Goal: Transaction & Acquisition: Purchase product/service

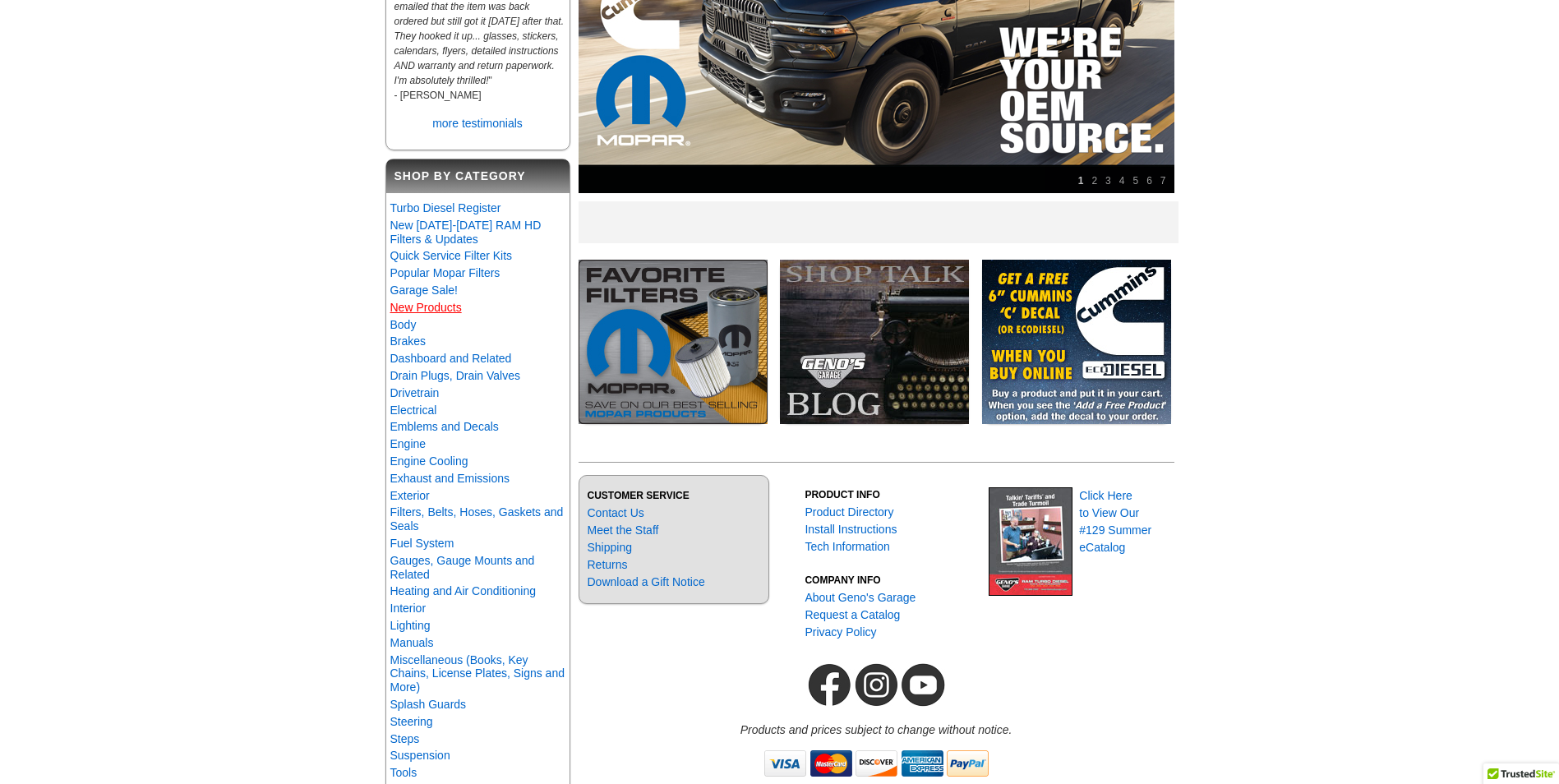
scroll to position [246, 0]
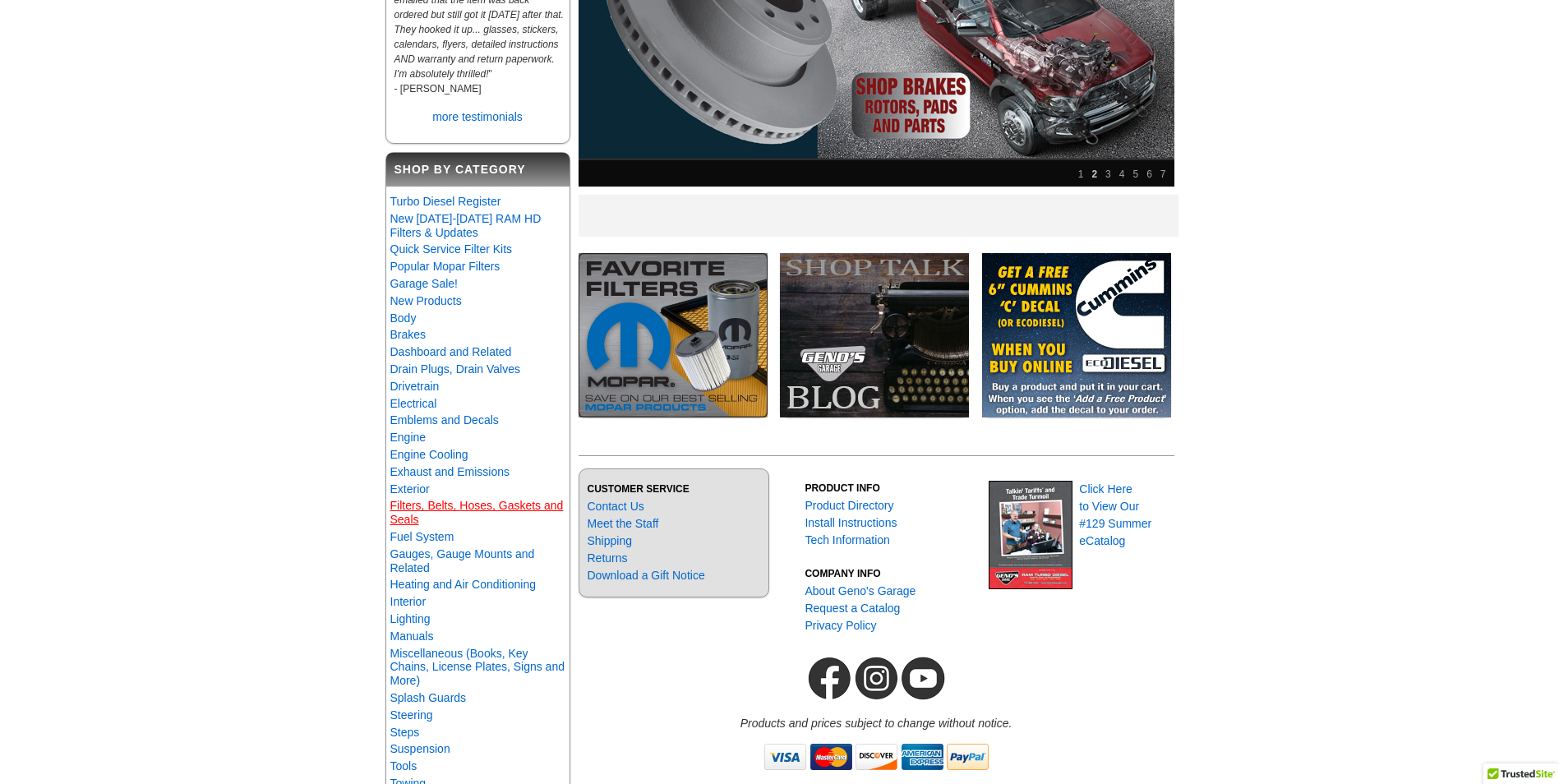
click at [429, 526] on link "Filters, Belts, Hoses, Gaskets and Seals" at bounding box center [477, 513] width 173 height 27
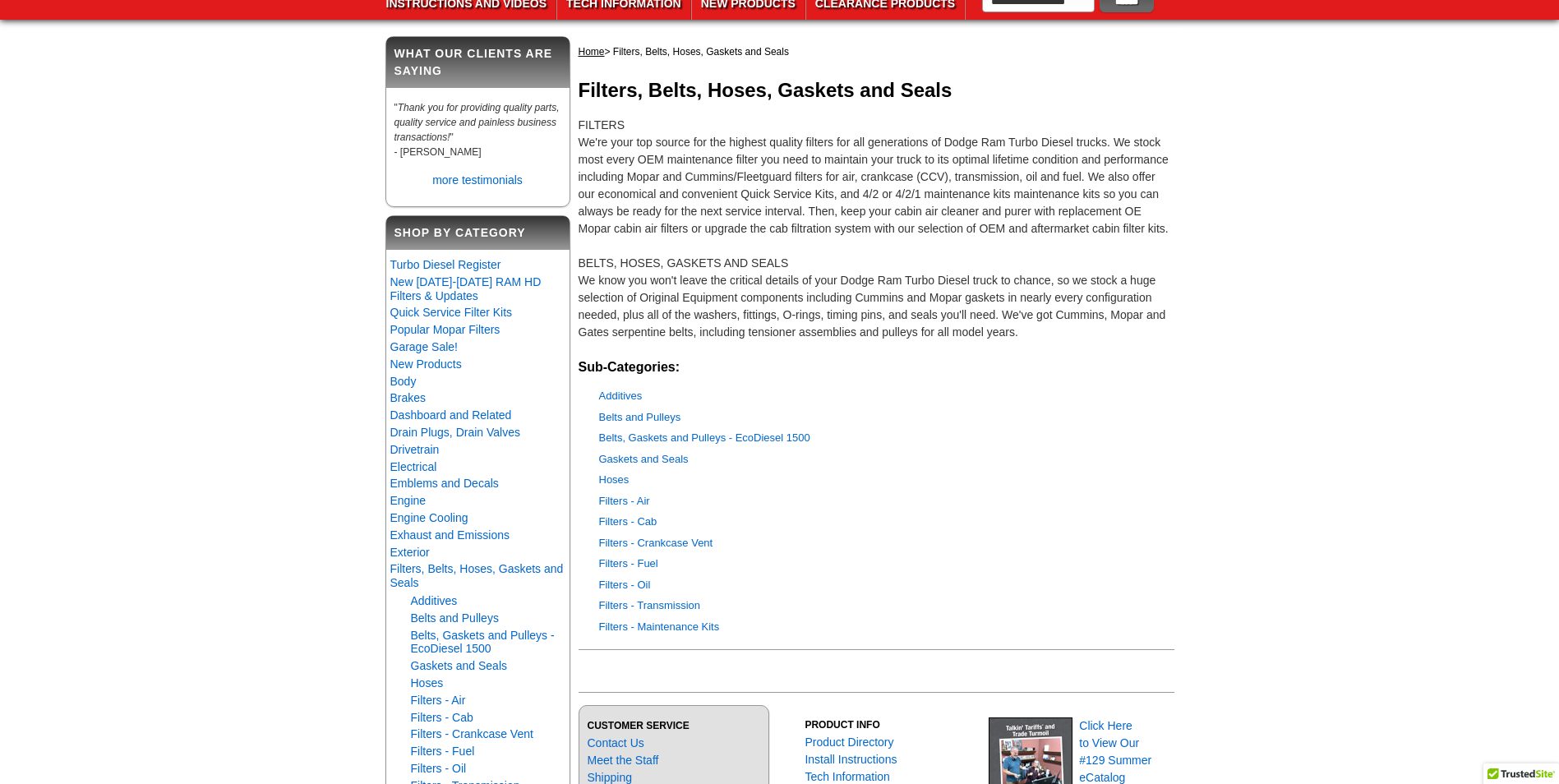
scroll to position [329, 0]
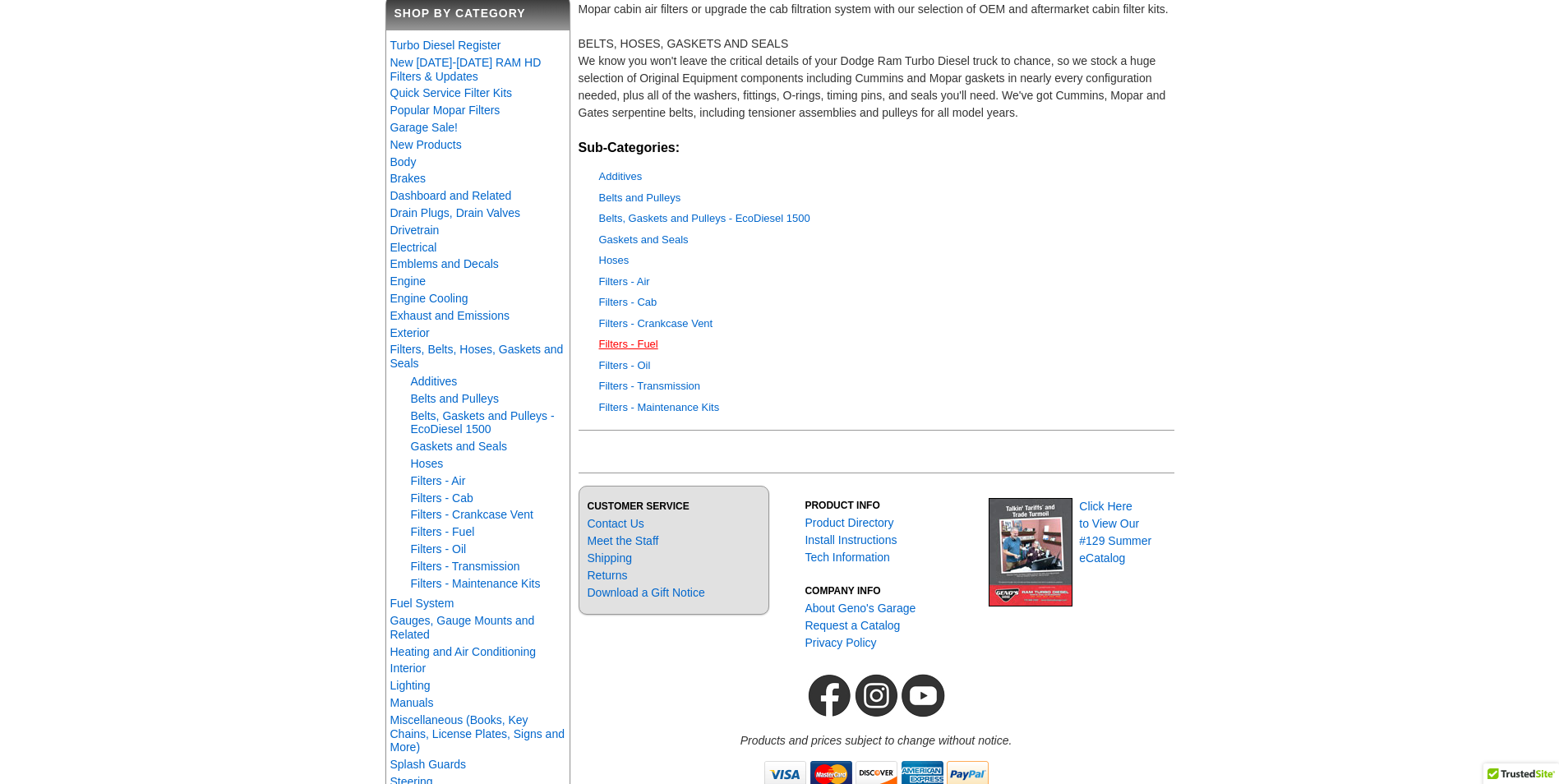
click at [628, 343] on link "Filters - Fuel" at bounding box center [628, 344] width 59 height 13
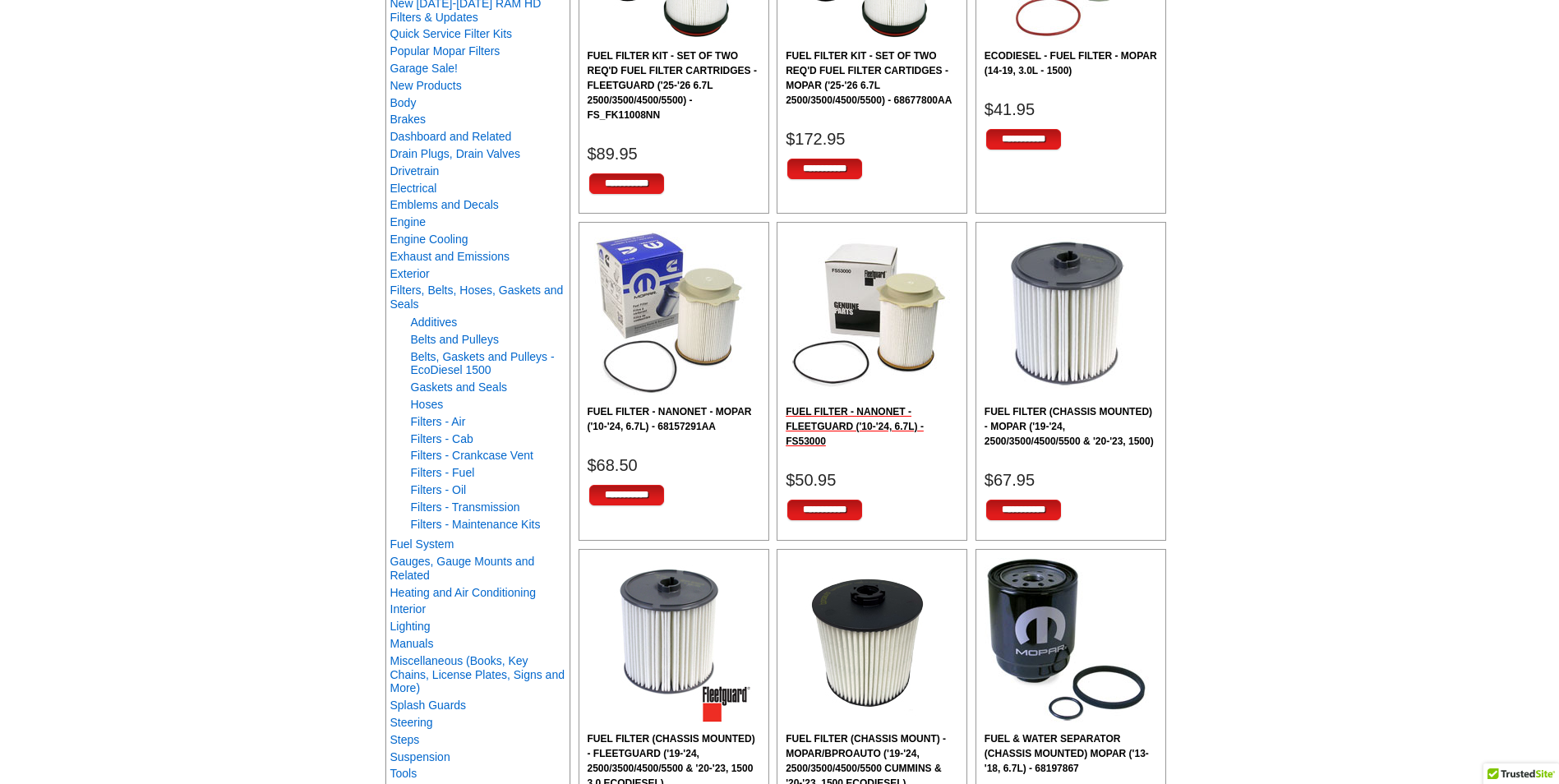
scroll to position [411, 0]
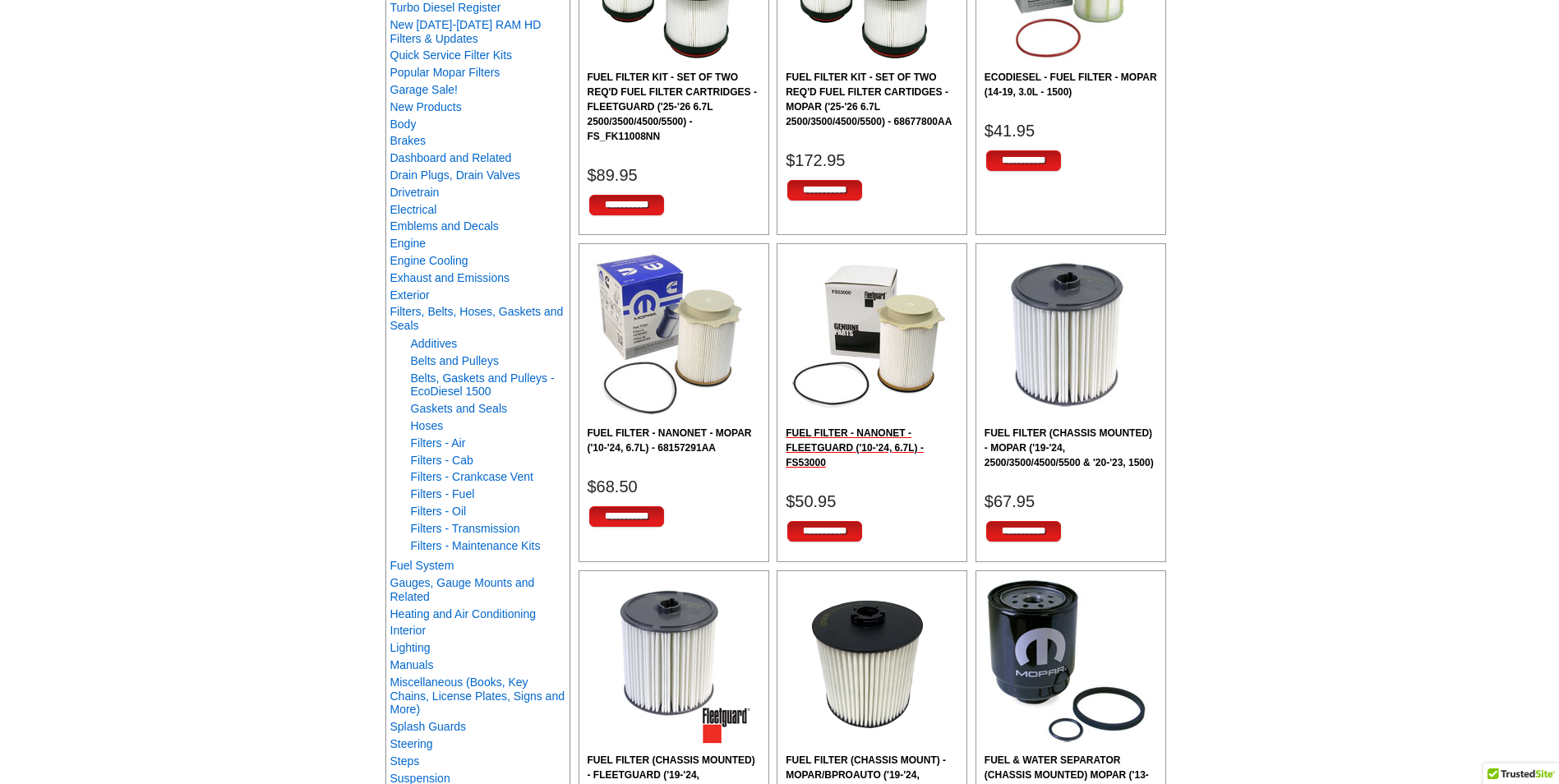
click at [842, 443] on h2 "FUEL FILTER - NANONET - FLEETGUARD ('10-'24, 6.7L) - FS53000" at bounding box center [872, 447] width 173 height 45
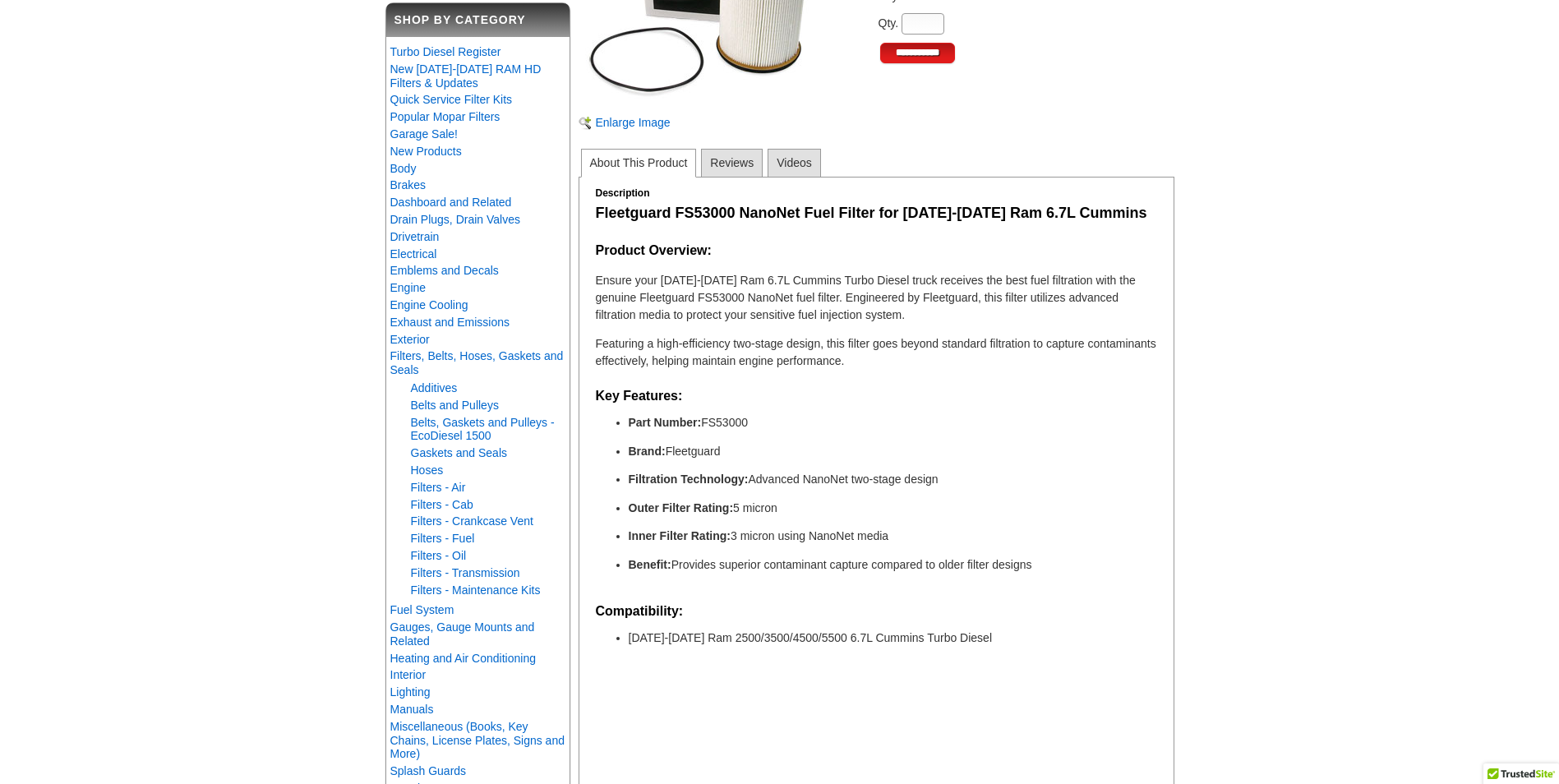
scroll to position [329, 0]
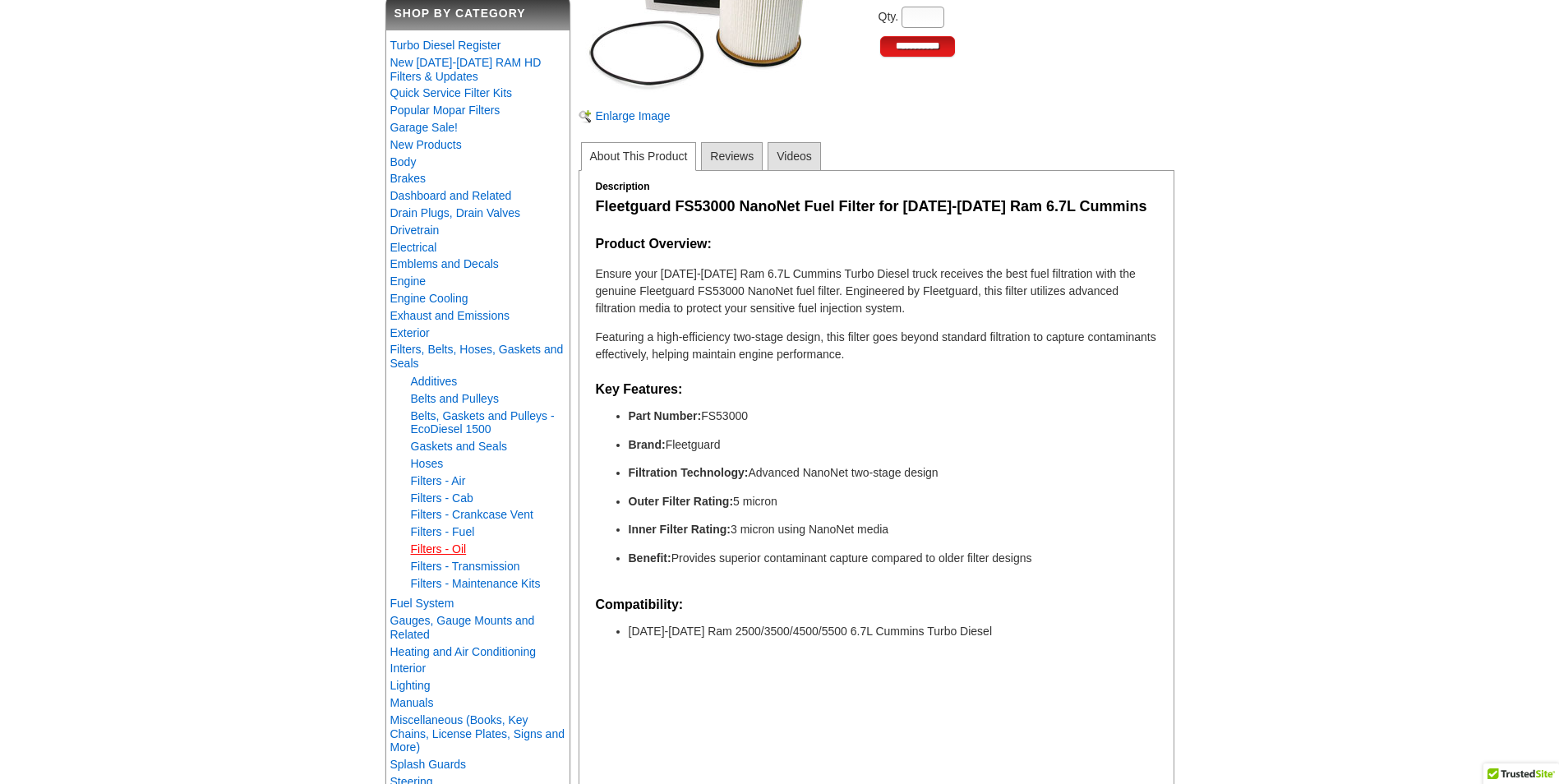
click at [453, 543] on link "Filters - Oil" at bounding box center [438, 549] width 56 height 13
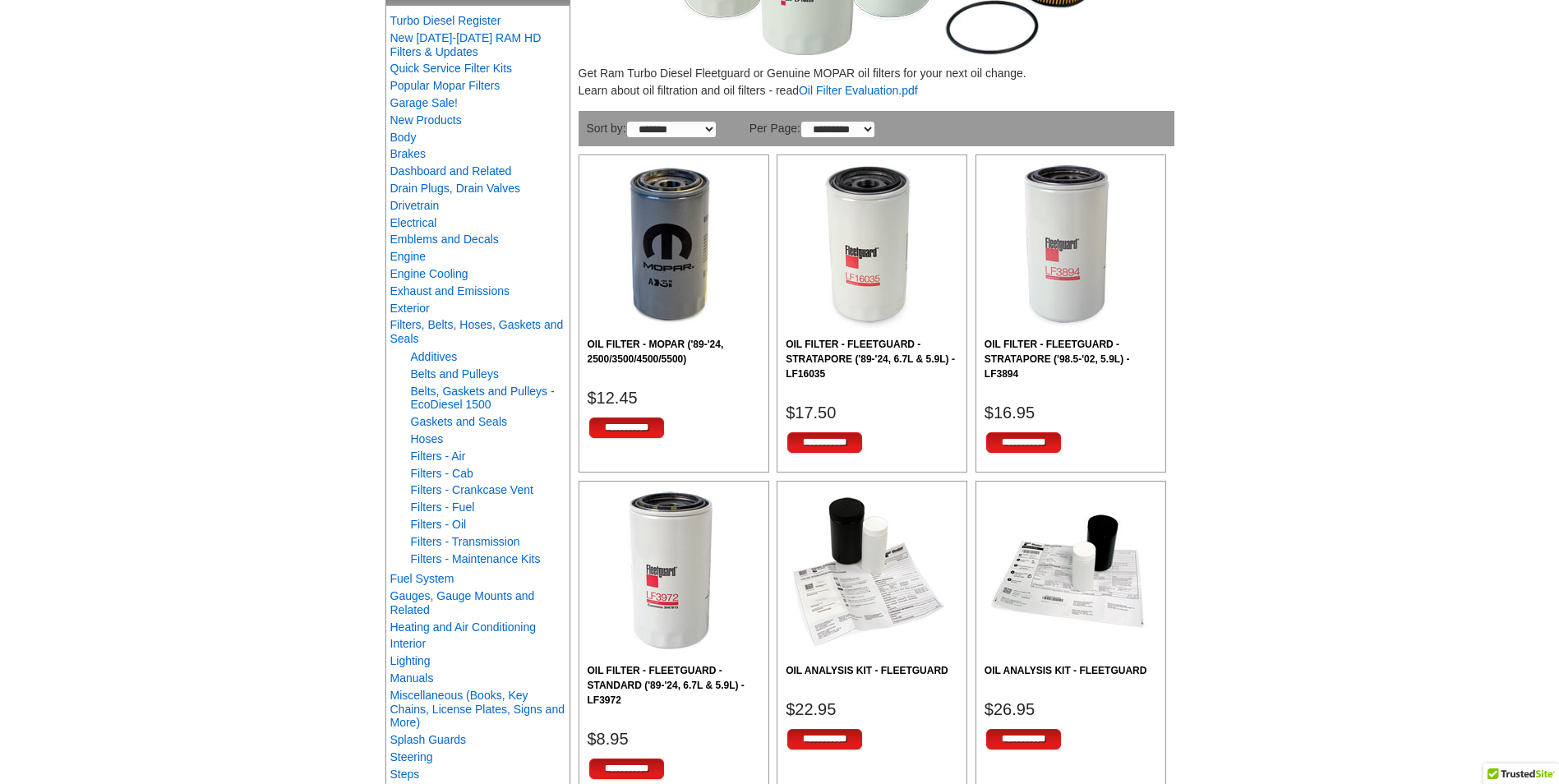
scroll to position [493, 0]
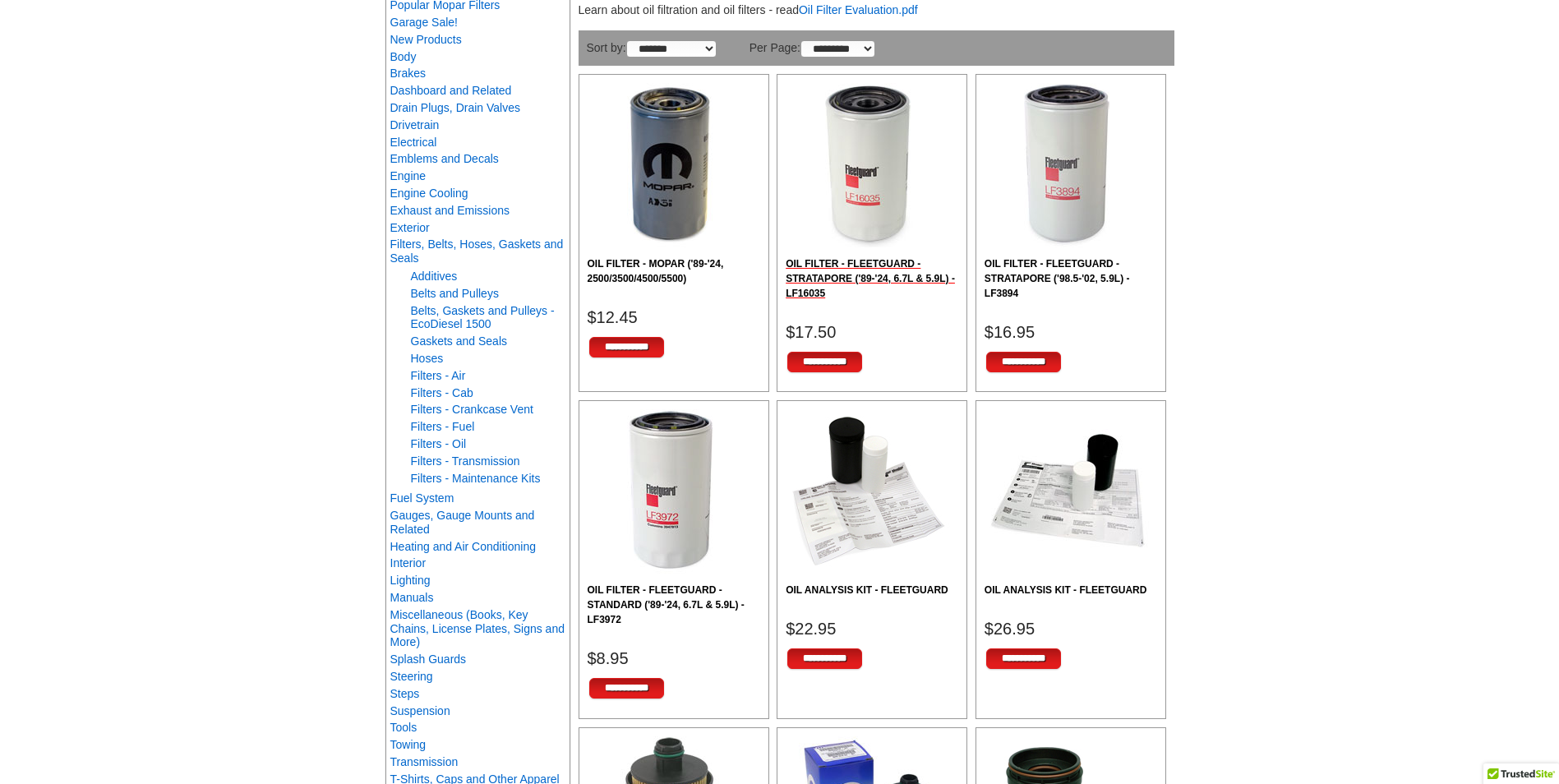
click at [866, 281] on h2 "OIL FILTER - FLEETGUARD - STRATAPORE ('89-'24, 6.7L & 5.9L) - LF16035" at bounding box center [872, 278] width 173 height 45
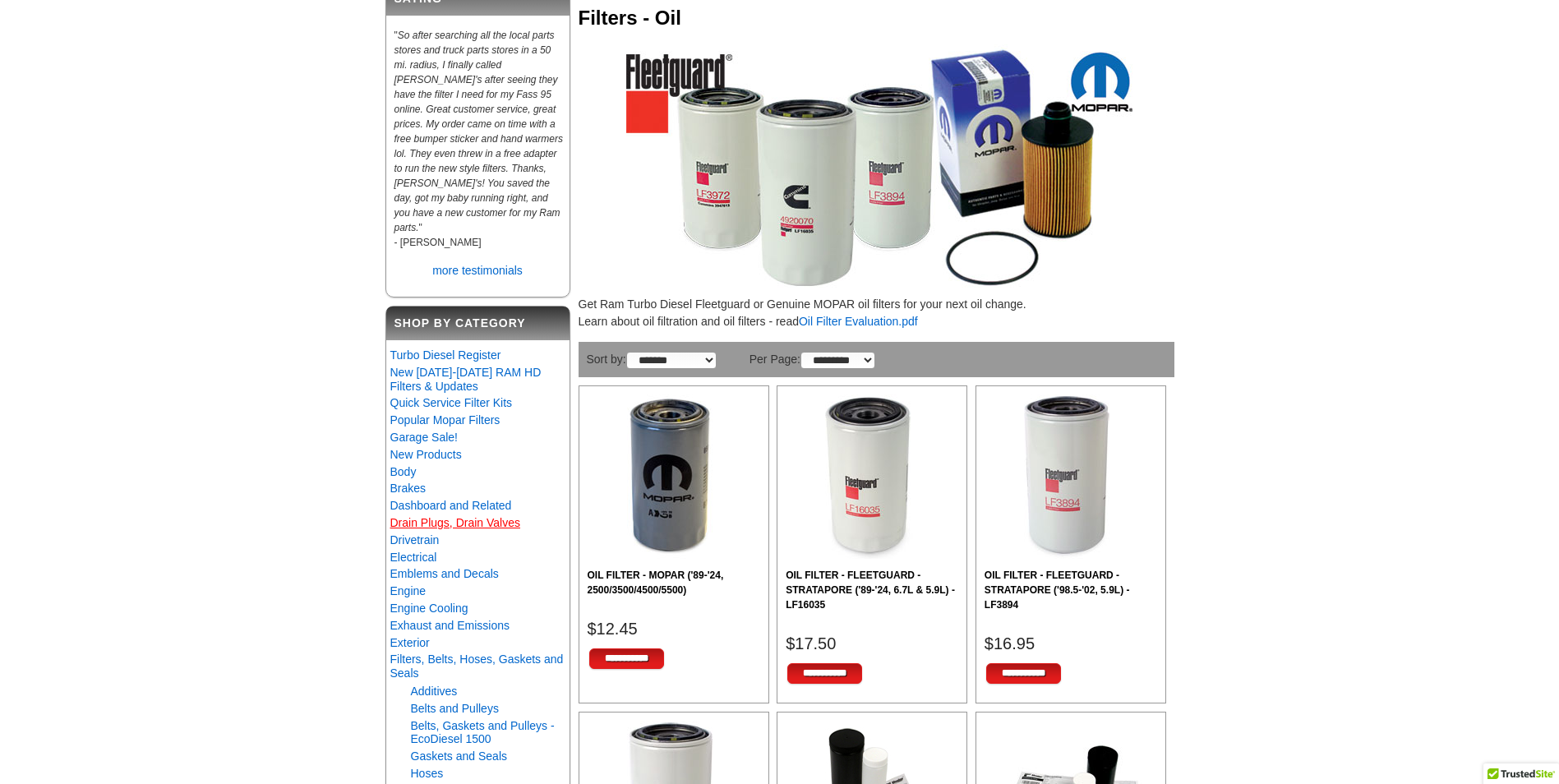
click at [425, 529] on link "Drain Plugs, Drain Valves" at bounding box center [455, 523] width 130 height 13
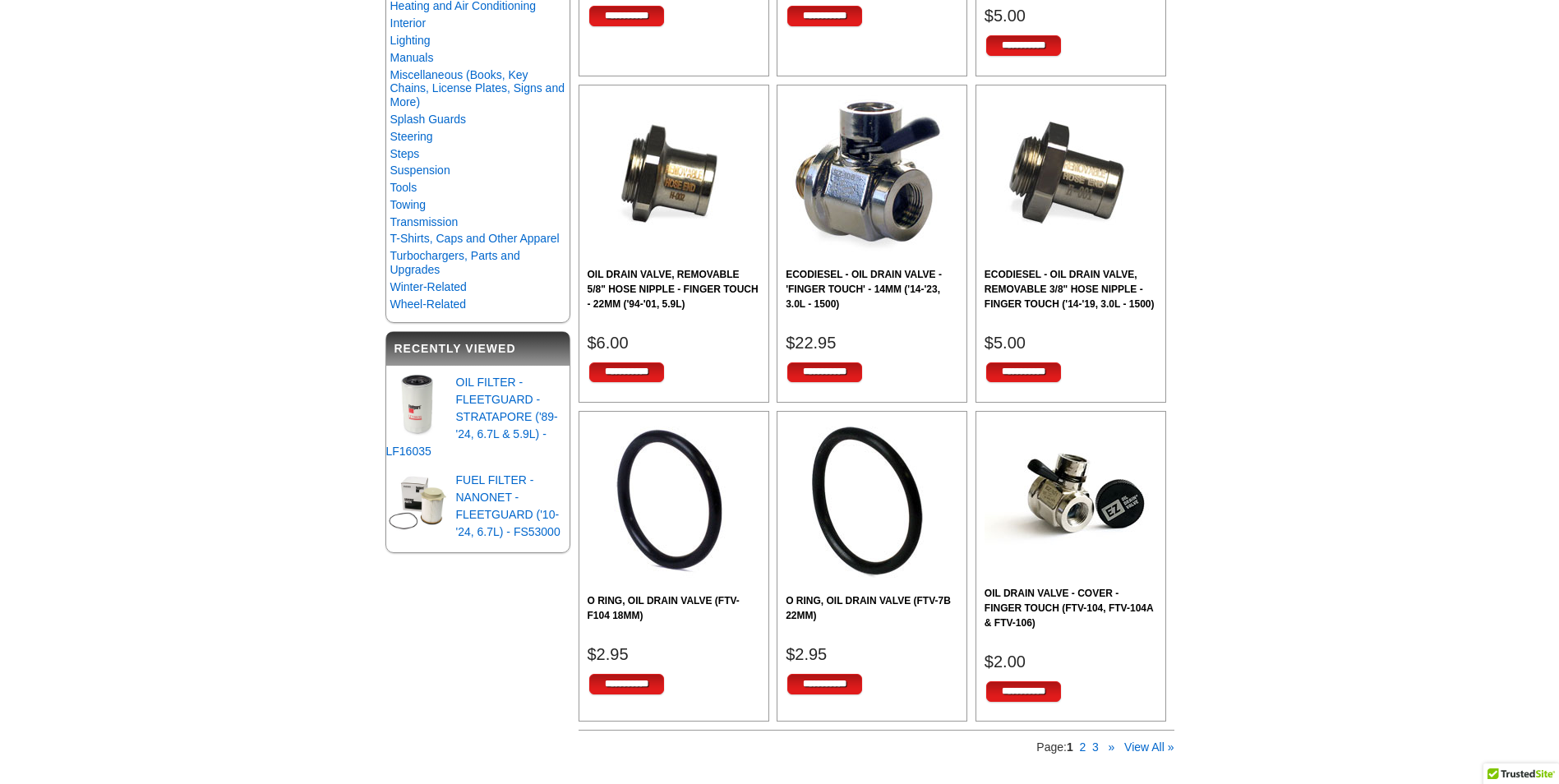
scroll to position [1233, 0]
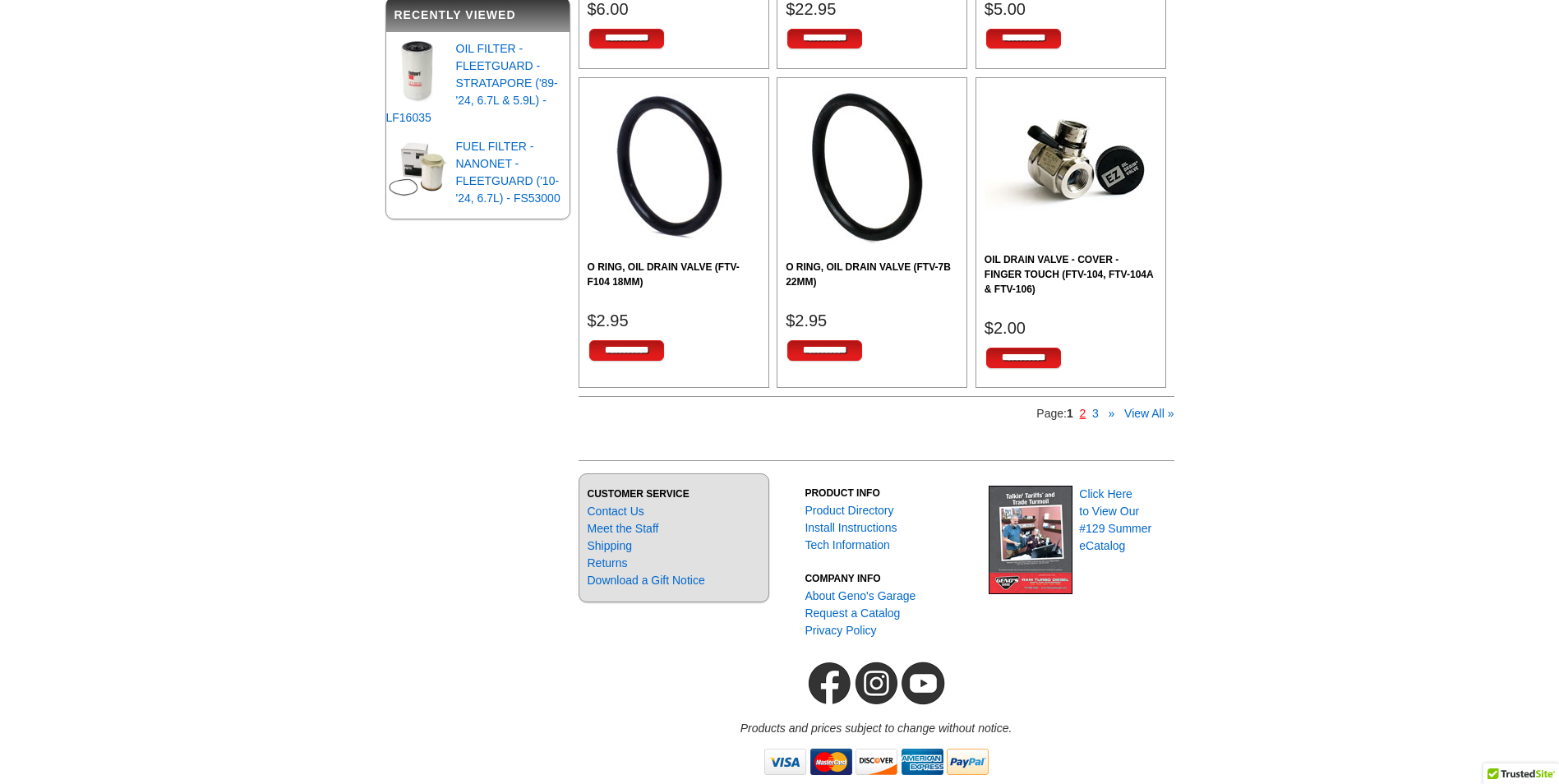
click at [1083, 420] on link "2" at bounding box center [1083, 413] width 6 height 13
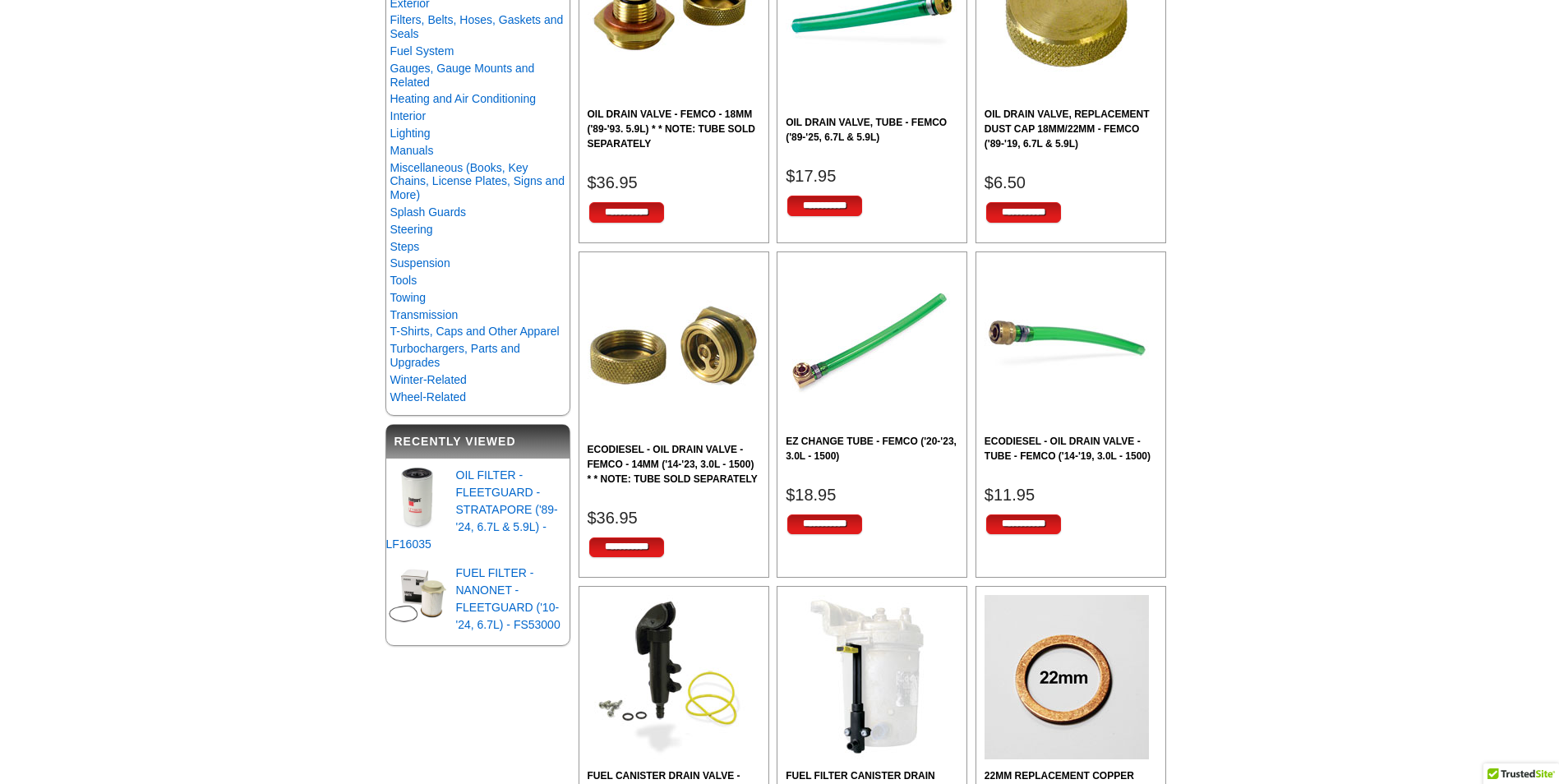
scroll to position [904, 0]
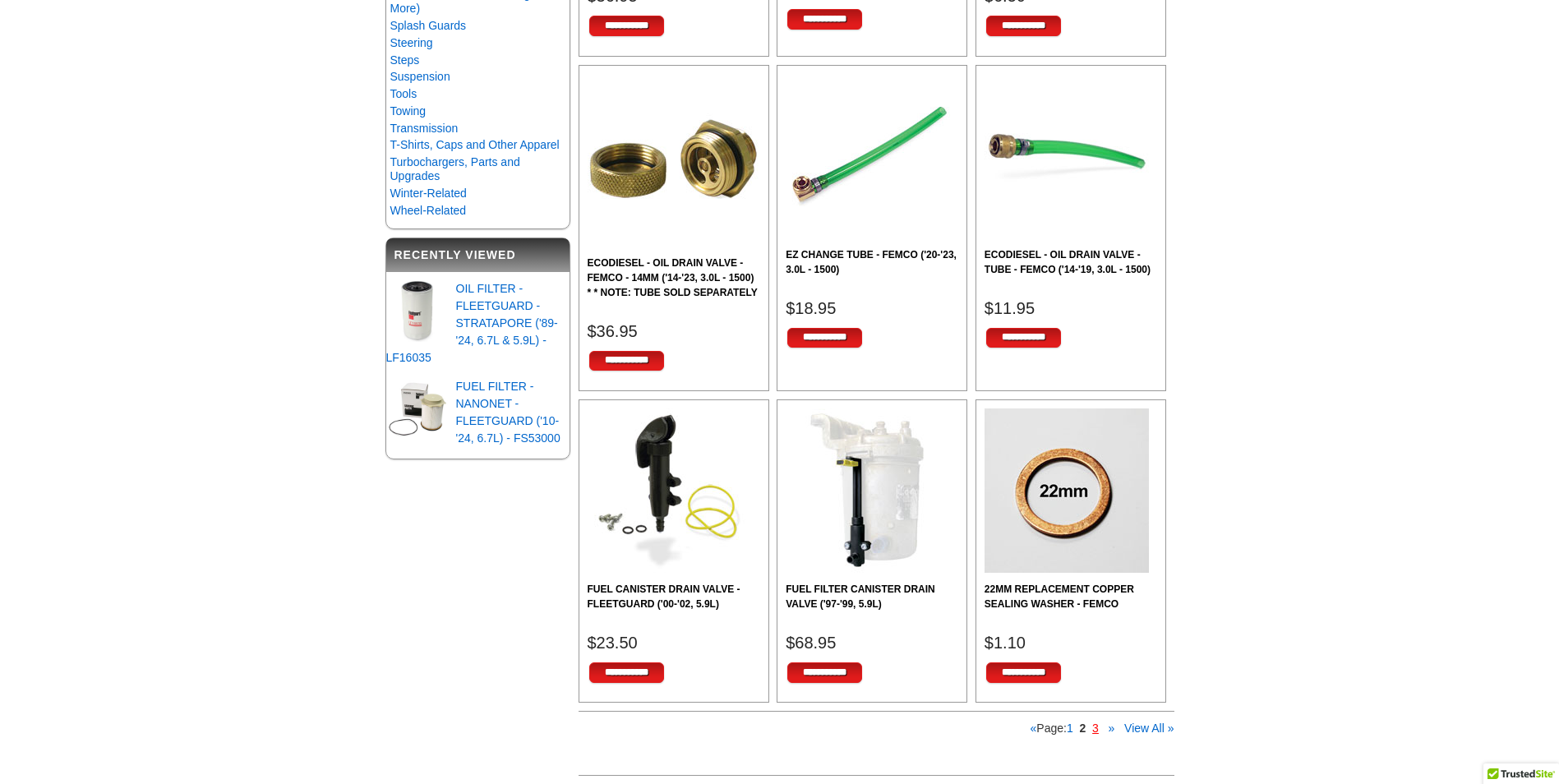
click at [1095, 734] on link "3" at bounding box center [1095, 728] width 6 height 13
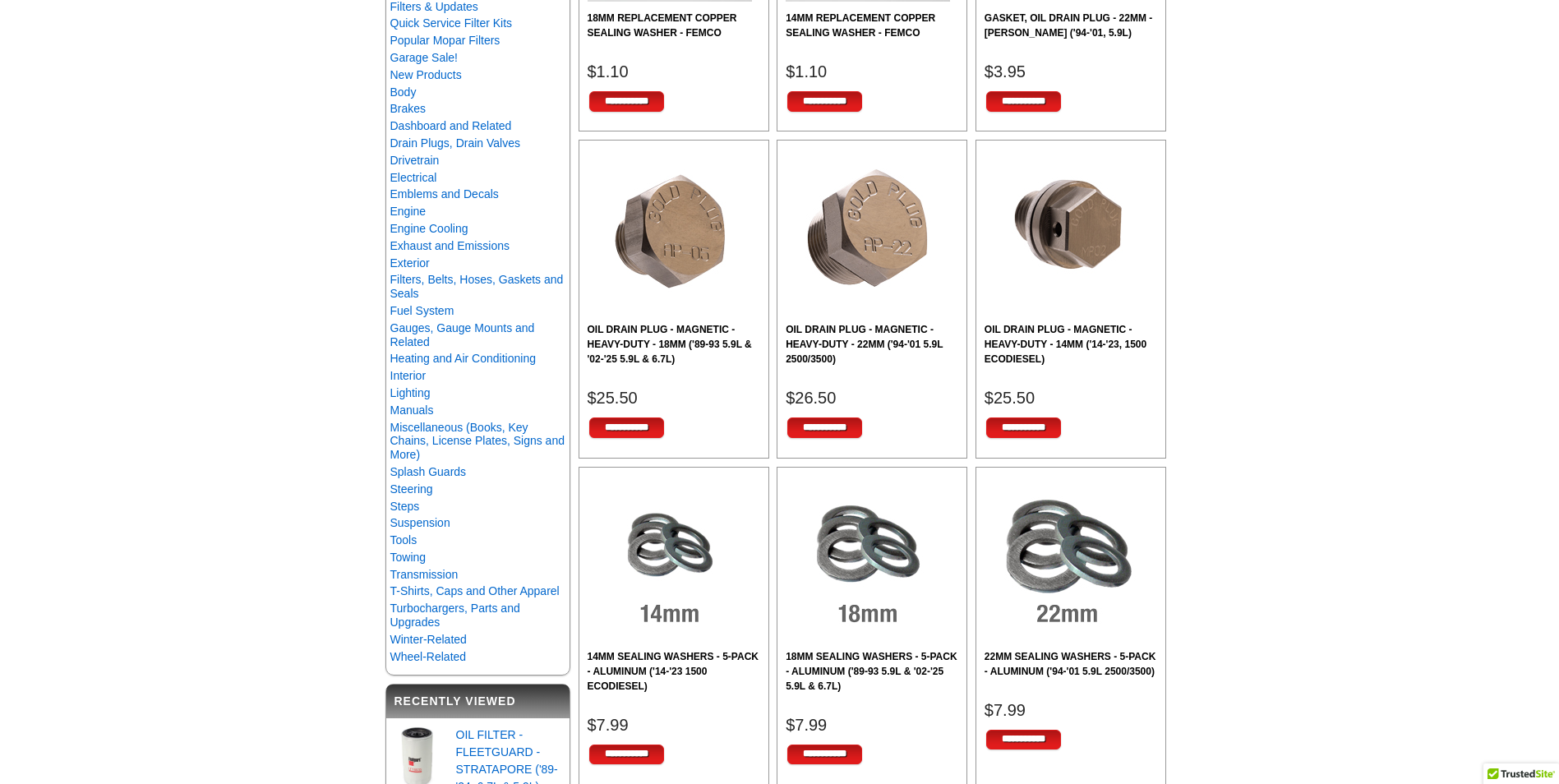
scroll to position [575, 0]
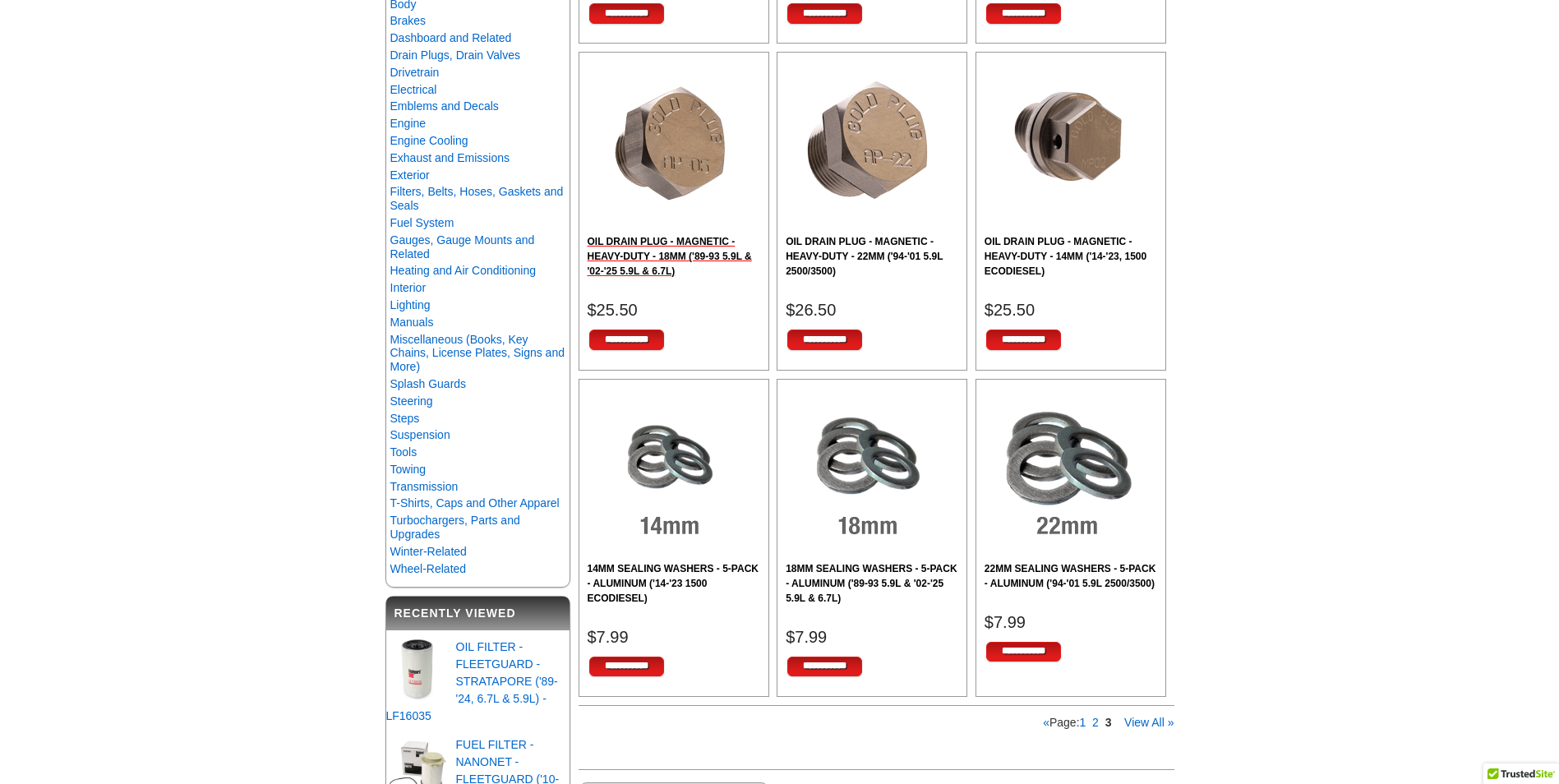
click at [640, 246] on h2 "OIL DRAIN PLUG - MAGNETIC - HEAVY-DUTY - 18MM ('89-93 5.9L & '02-'25 5.9L & 6.7…" at bounding box center [674, 256] width 173 height 45
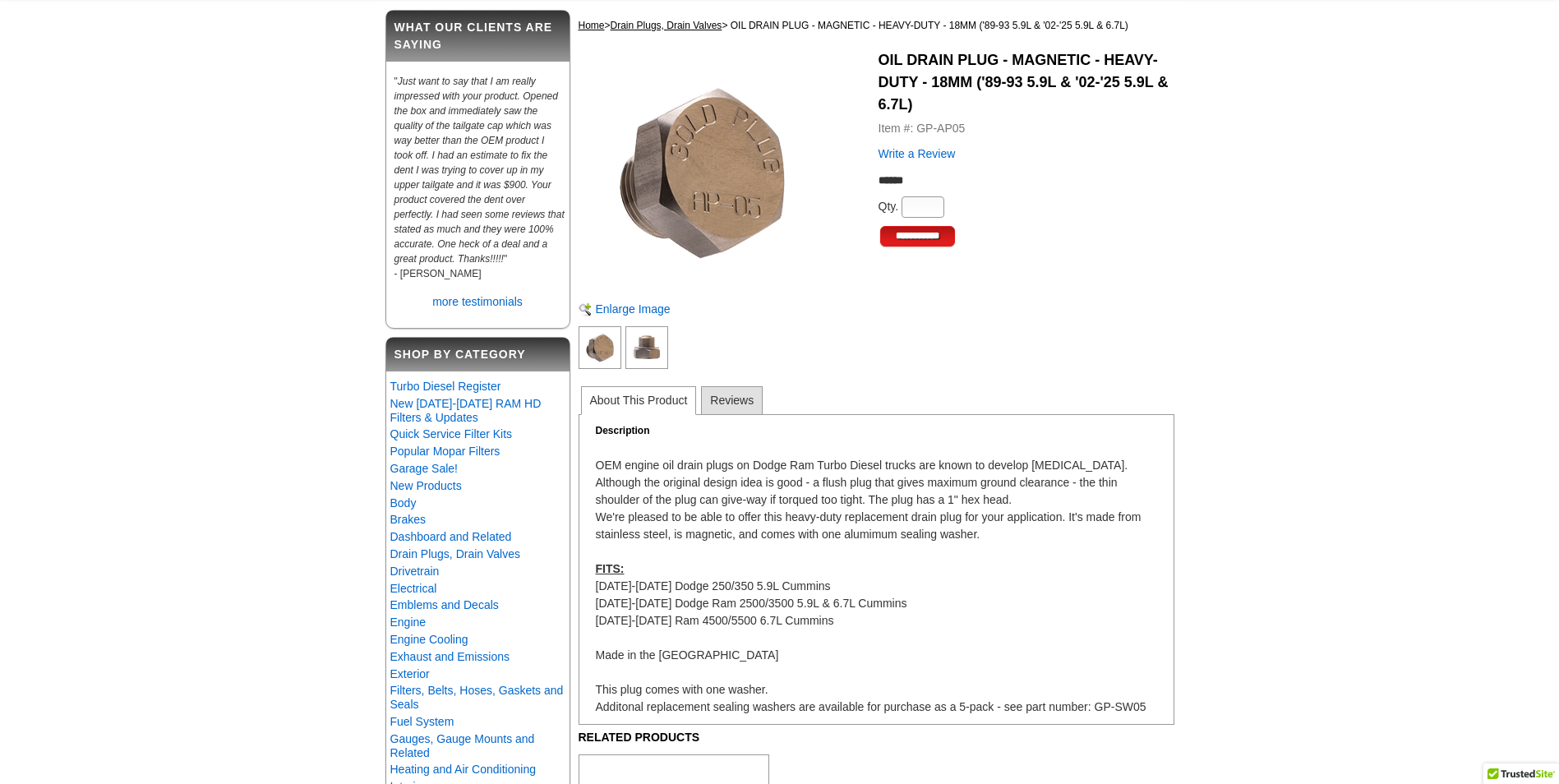
scroll to position [164, 0]
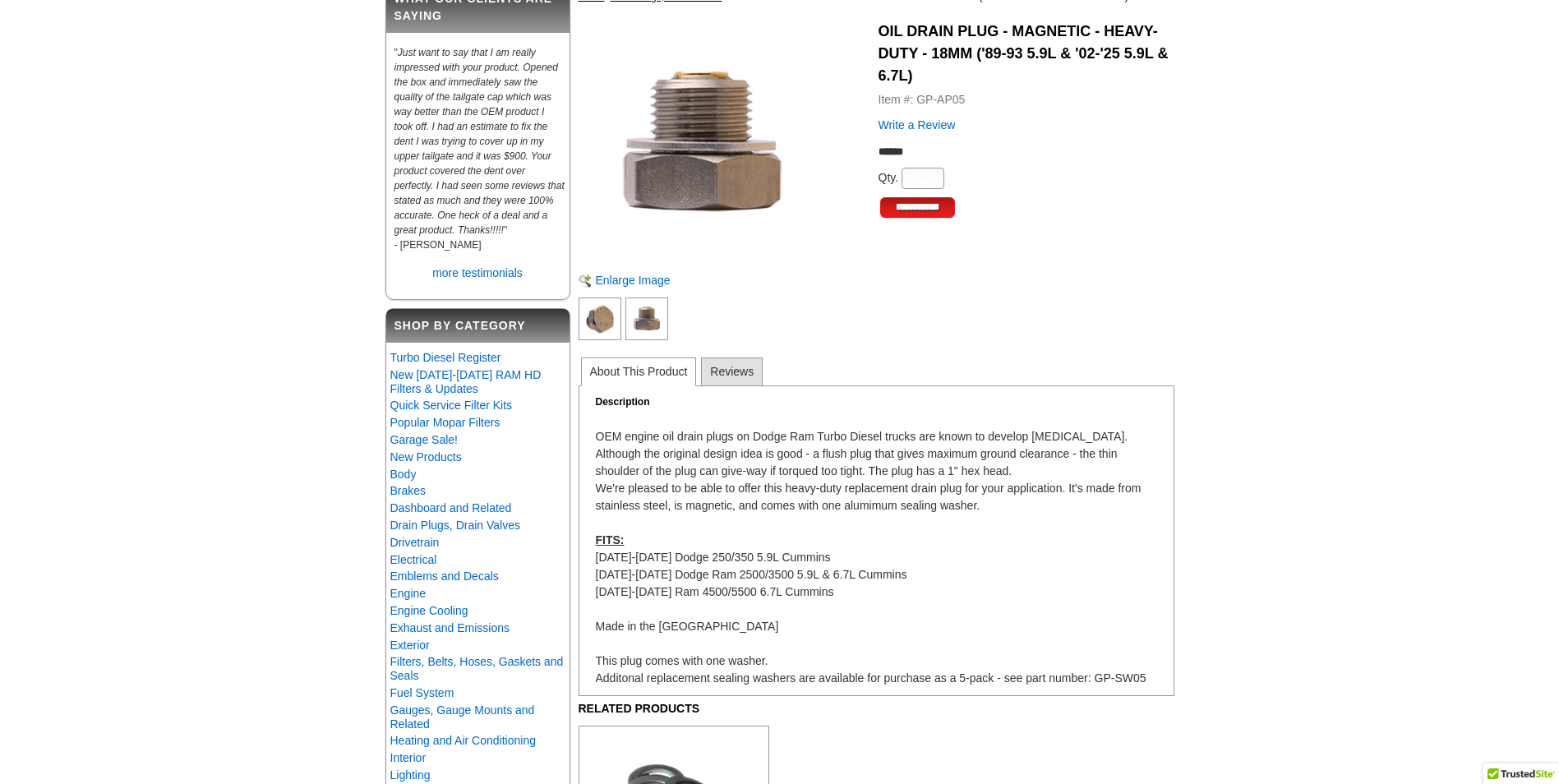
click at [645, 310] on img at bounding box center [646, 319] width 43 height 43
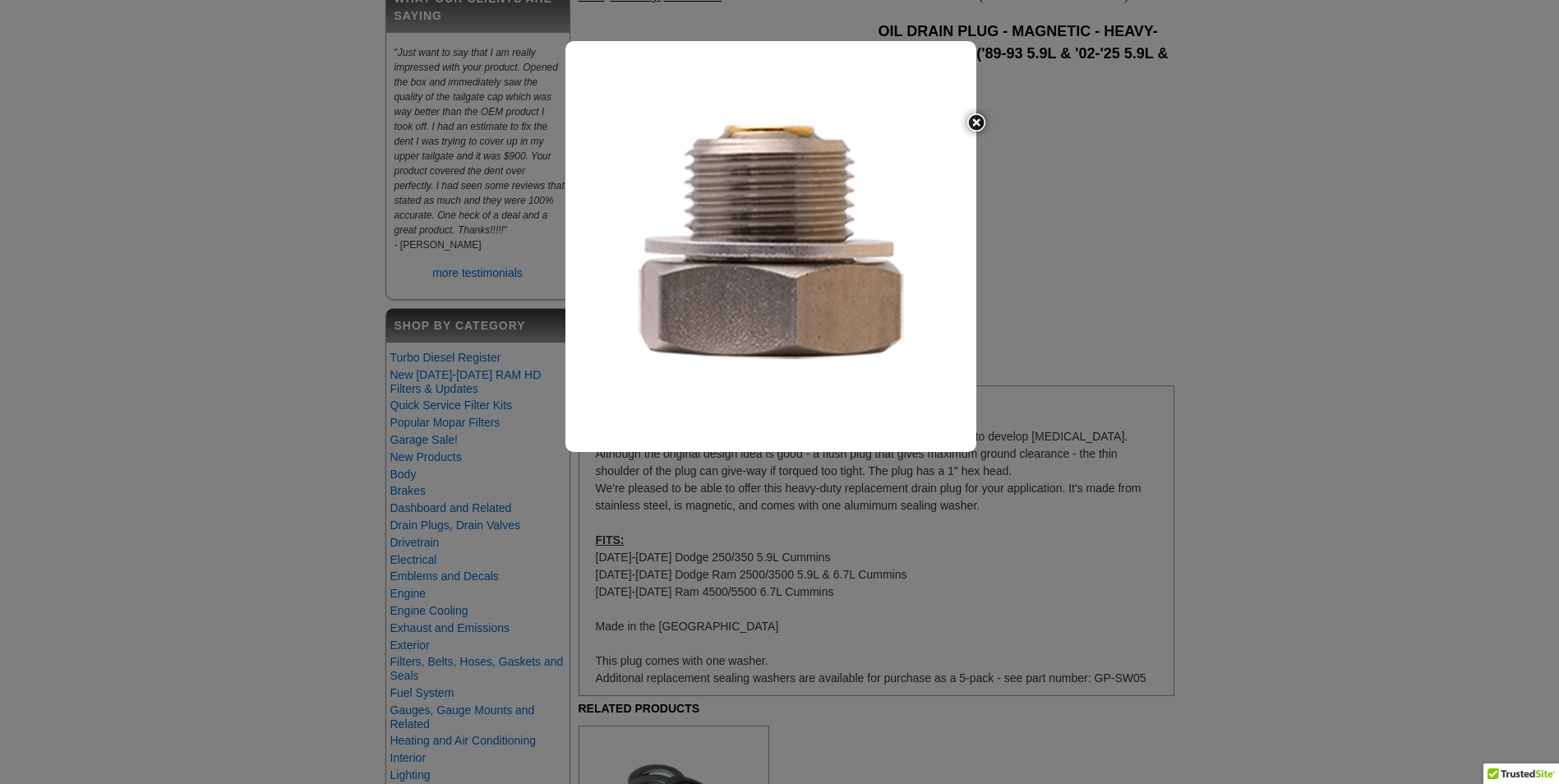
click at [976, 120] on img at bounding box center [977, 122] width 35 height 35
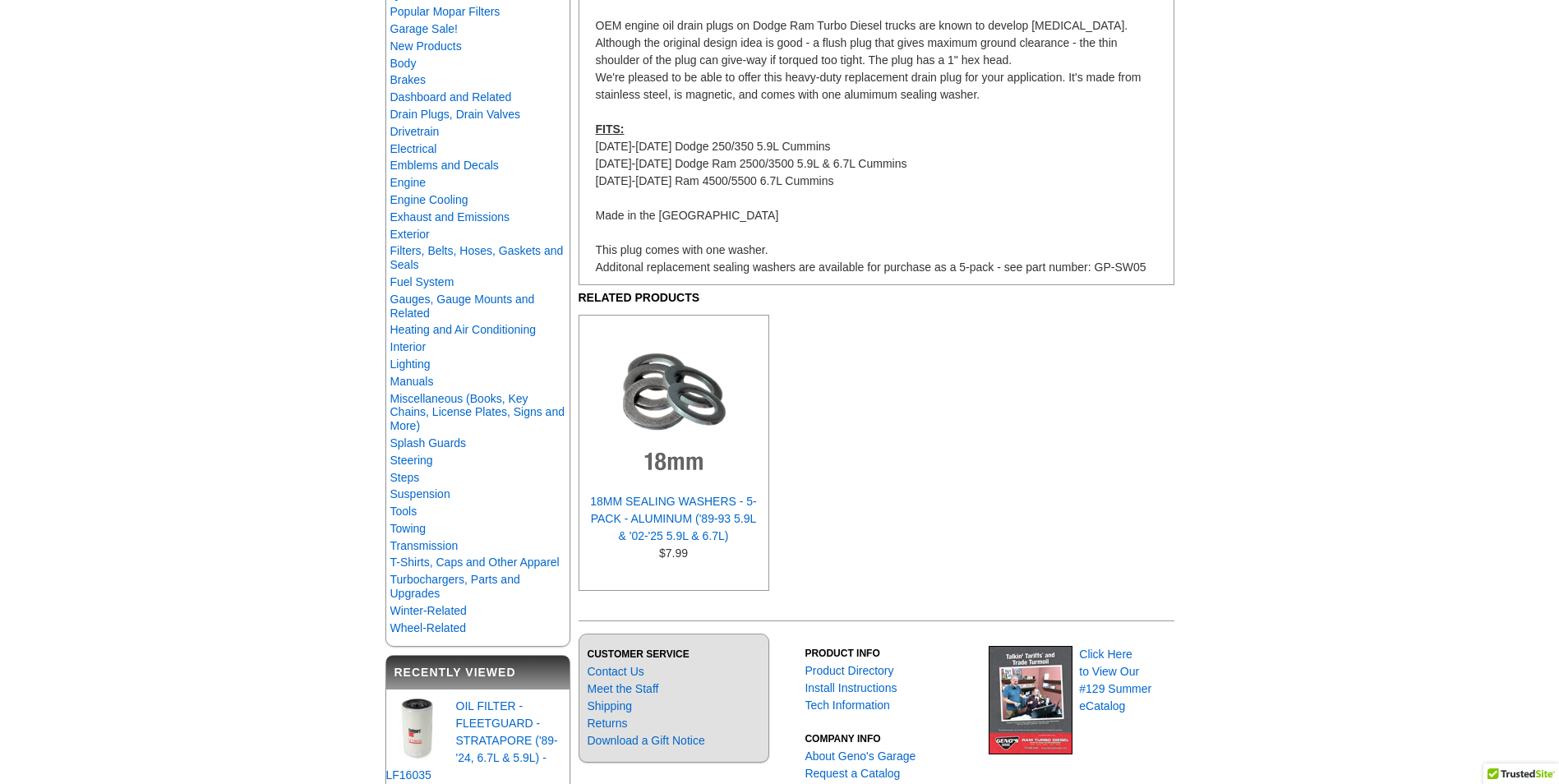
scroll to position [0, 0]
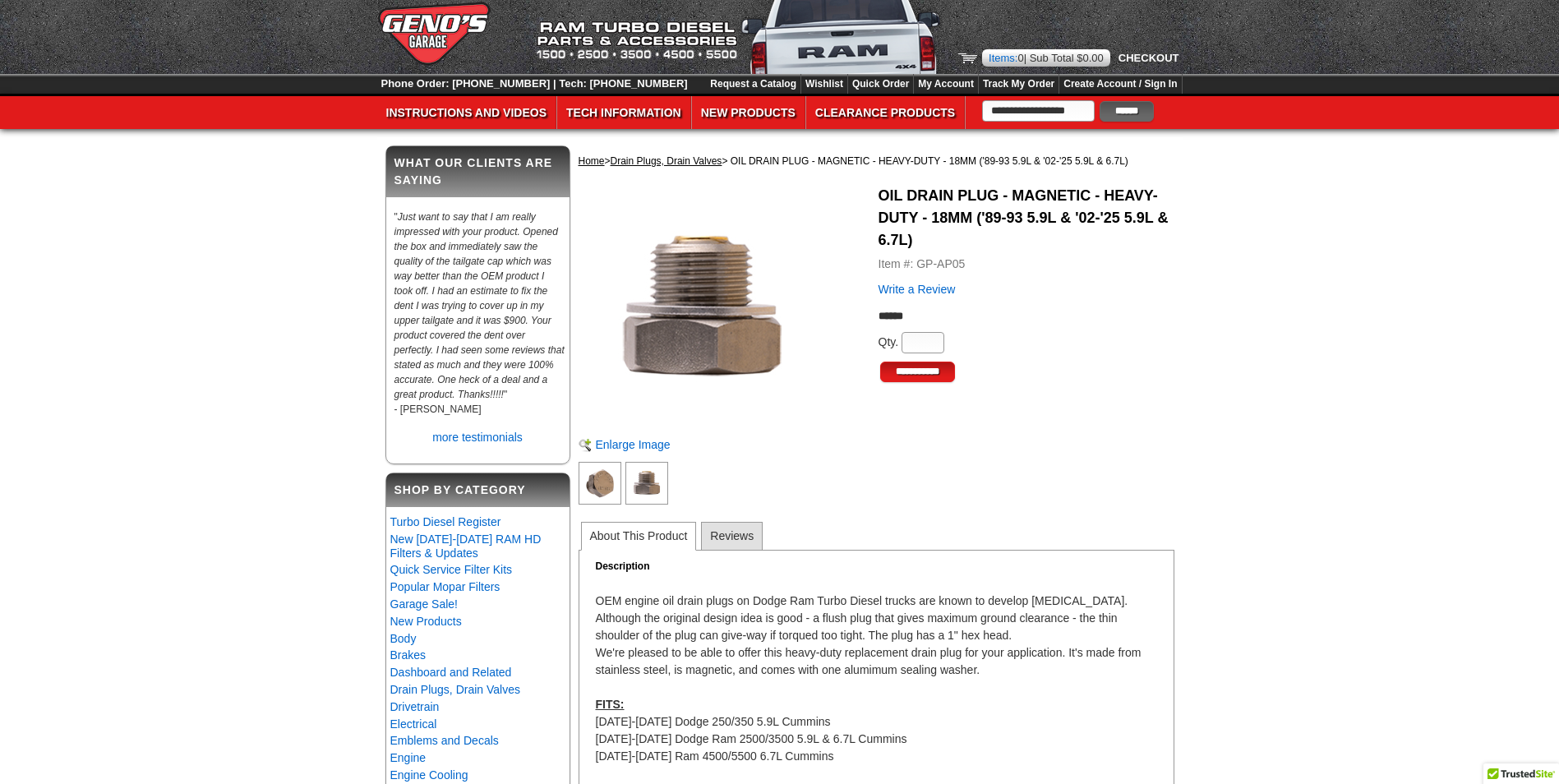
click at [651, 486] on img at bounding box center [646, 483] width 43 height 43
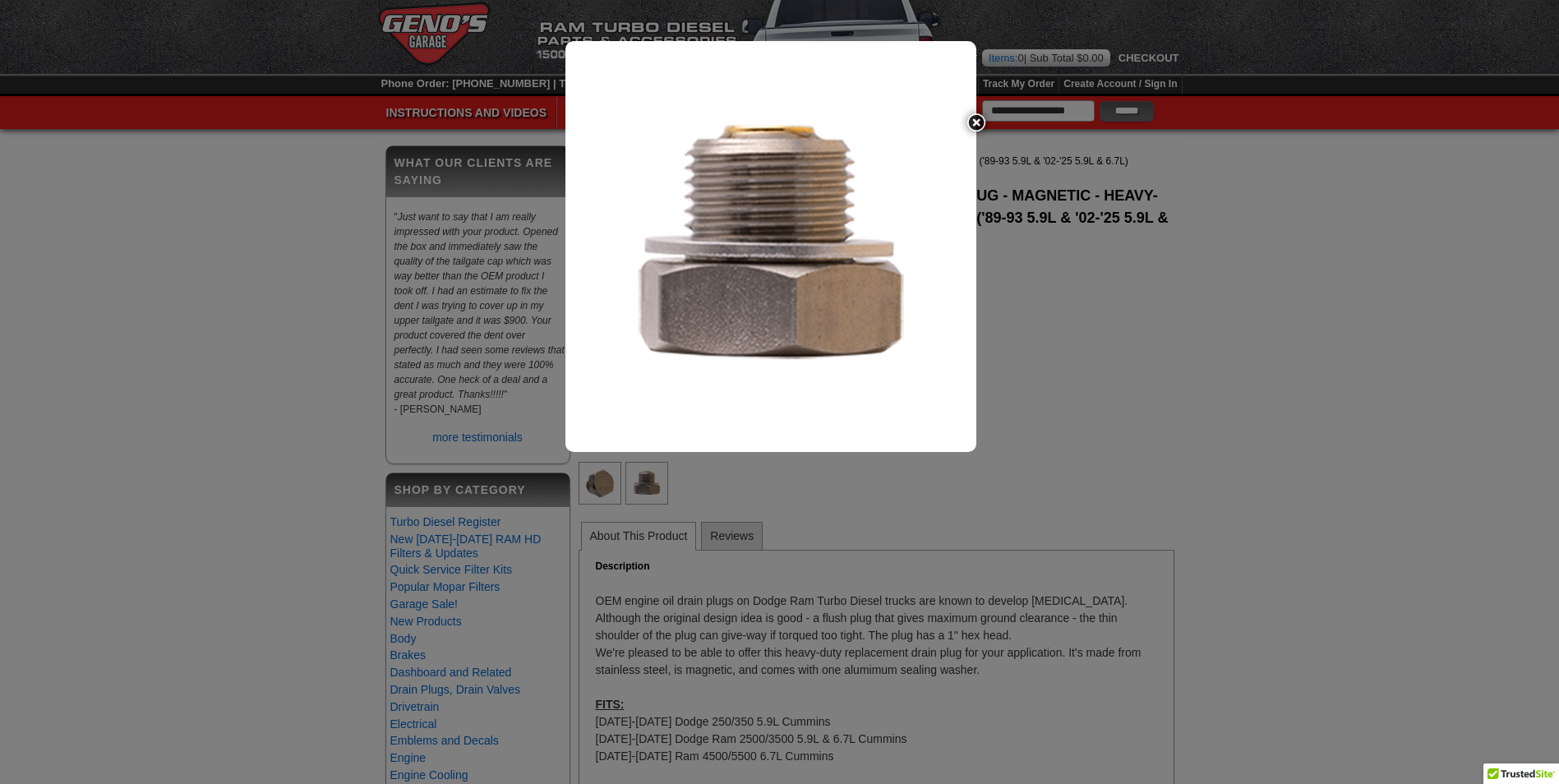
click at [972, 120] on img at bounding box center [977, 122] width 35 height 35
